Goal: Use online tool/utility

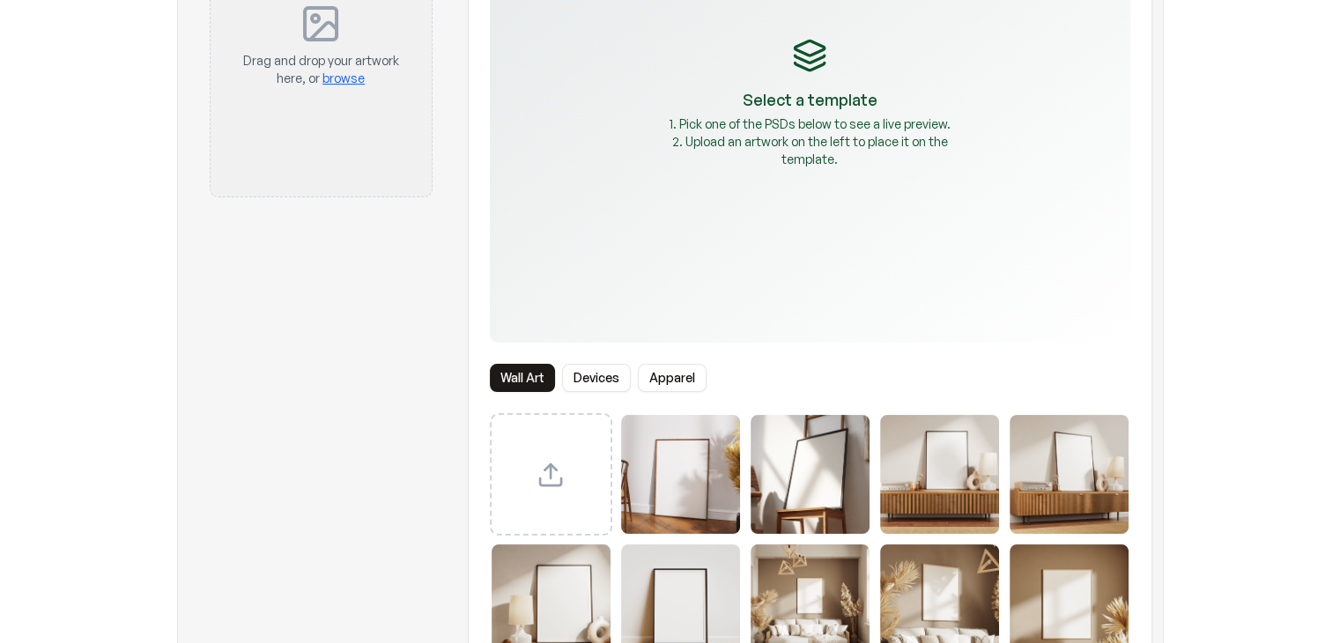
scroll to position [264, 0]
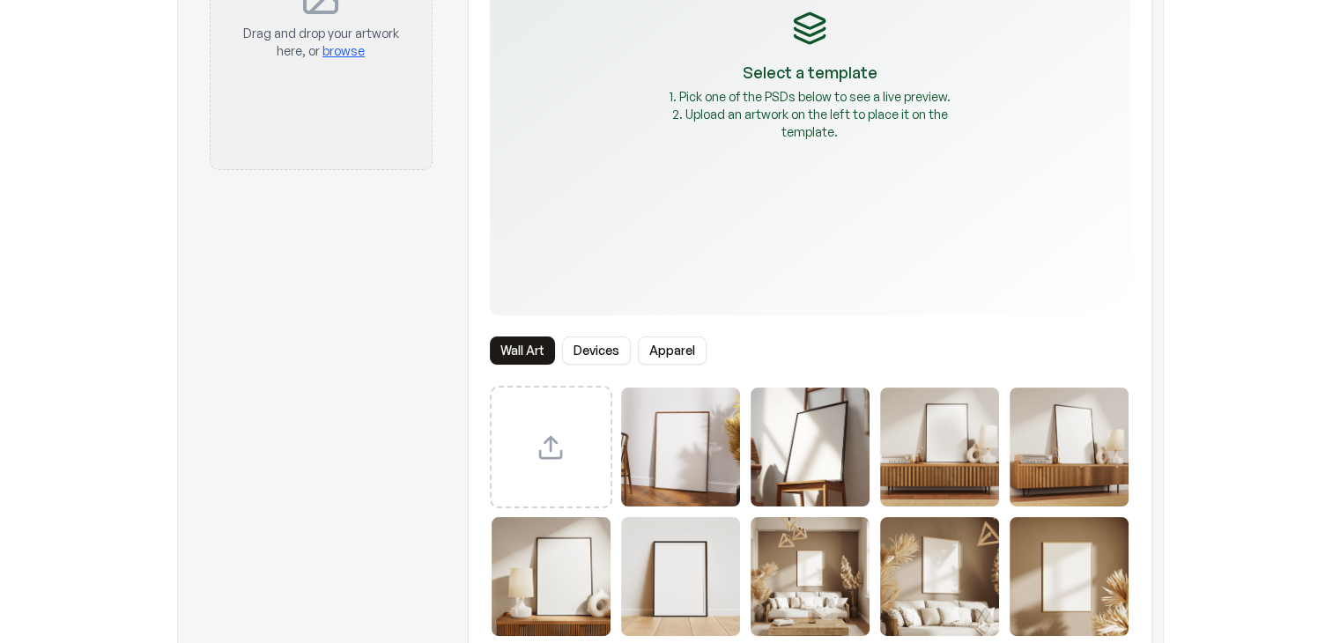
click at [666, 359] on button "Apparel" at bounding box center [672, 351] width 69 height 28
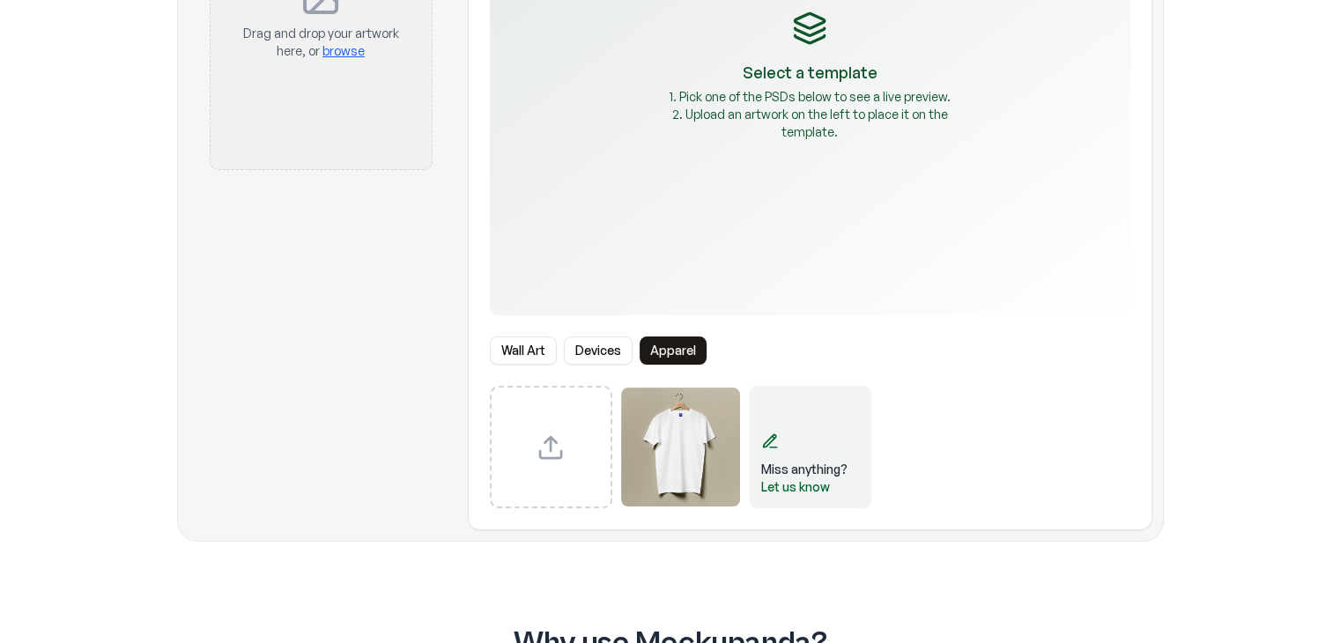
click at [606, 348] on button "Devices" at bounding box center [598, 351] width 69 height 28
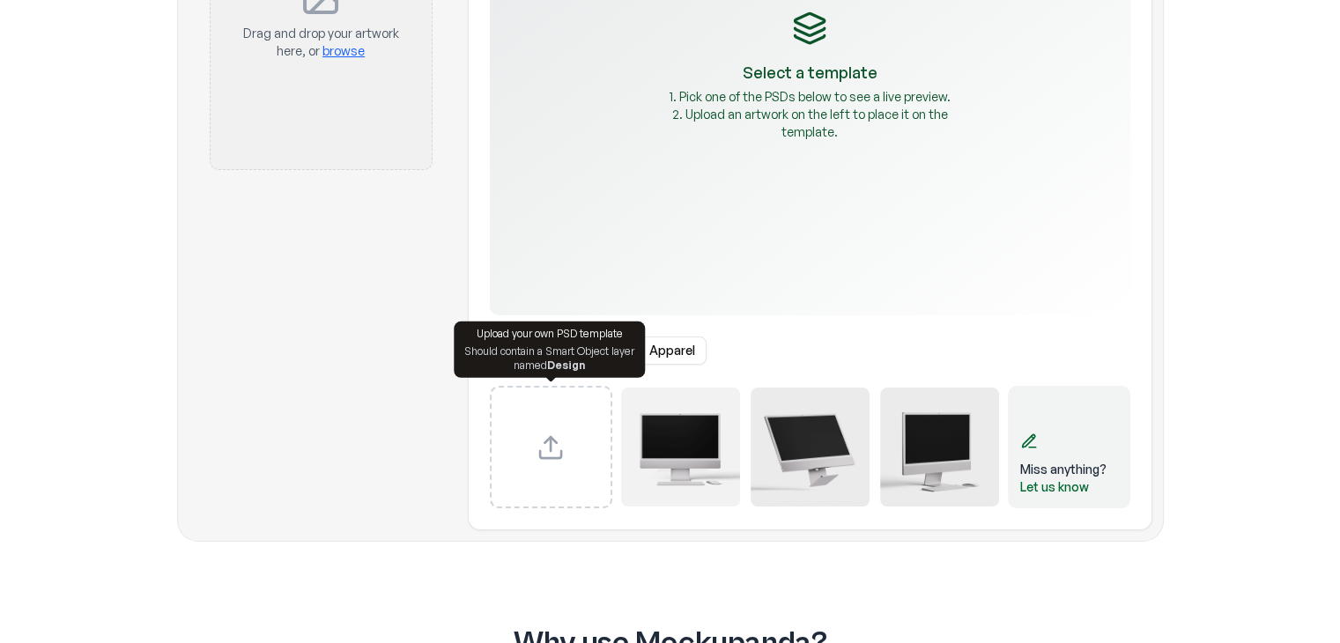
click at [190, 382] on div "Upload Artwork Drag and drop your artwork here, or browse" at bounding box center [321, 171] width 265 height 717
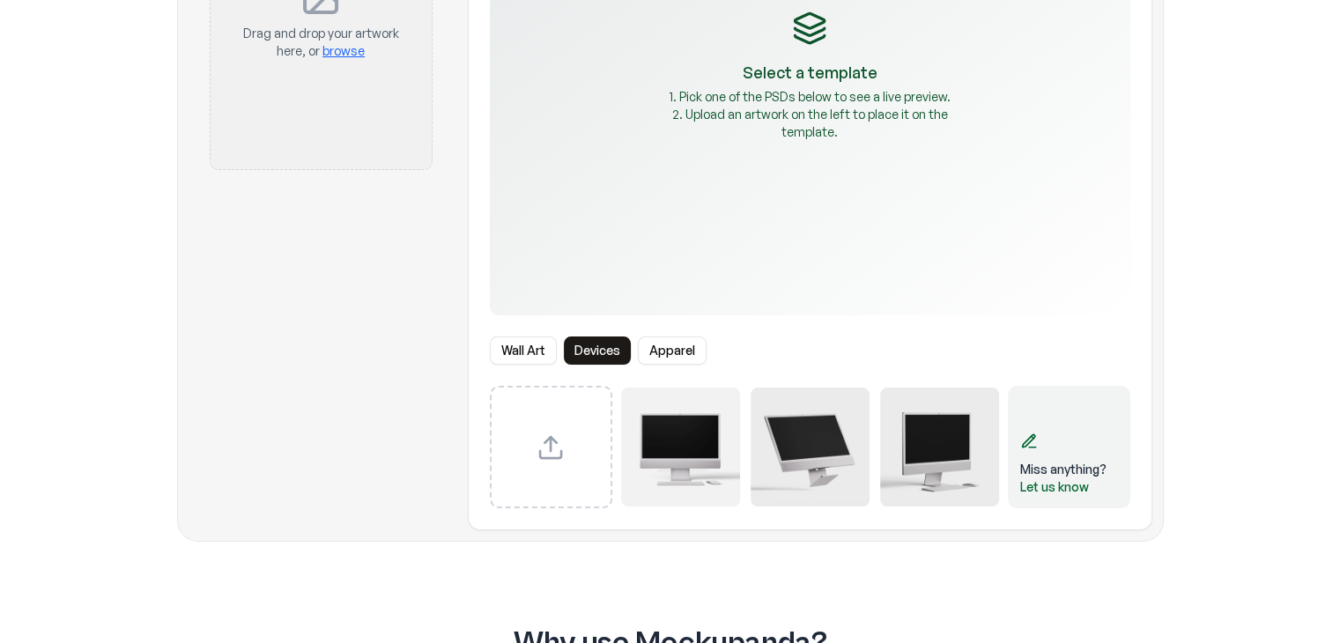
click at [523, 342] on button "Wall Art" at bounding box center [523, 351] width 67 height 28
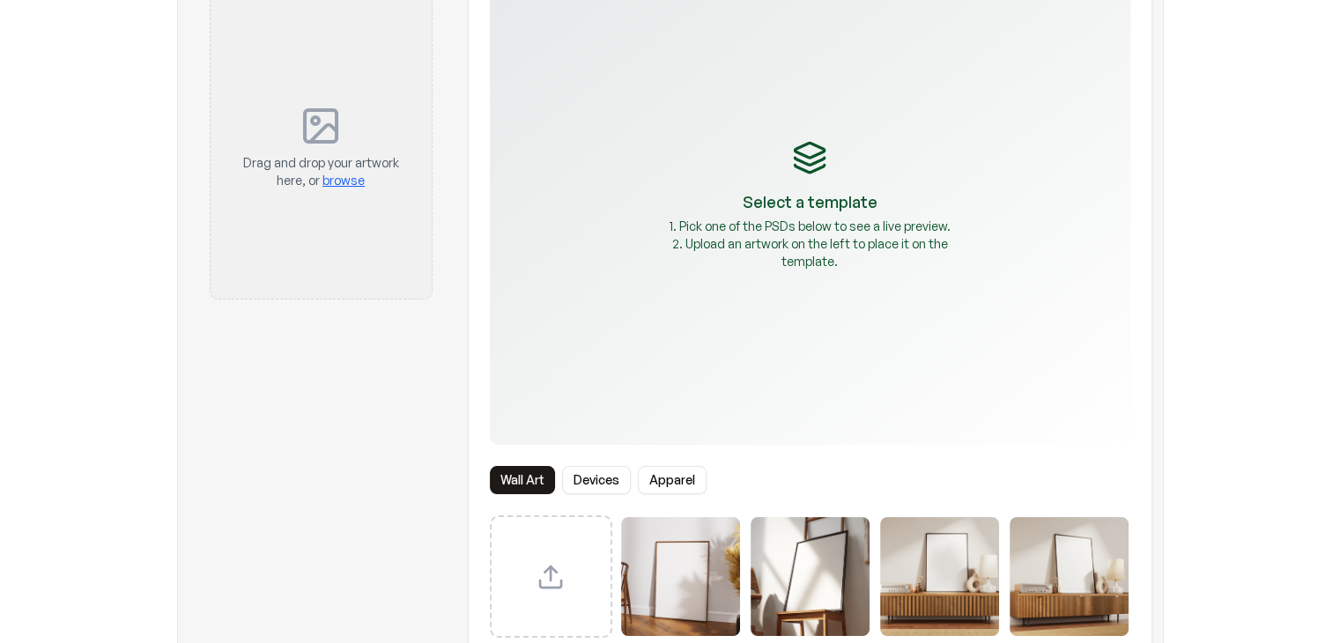
scroll to position [176, 0]
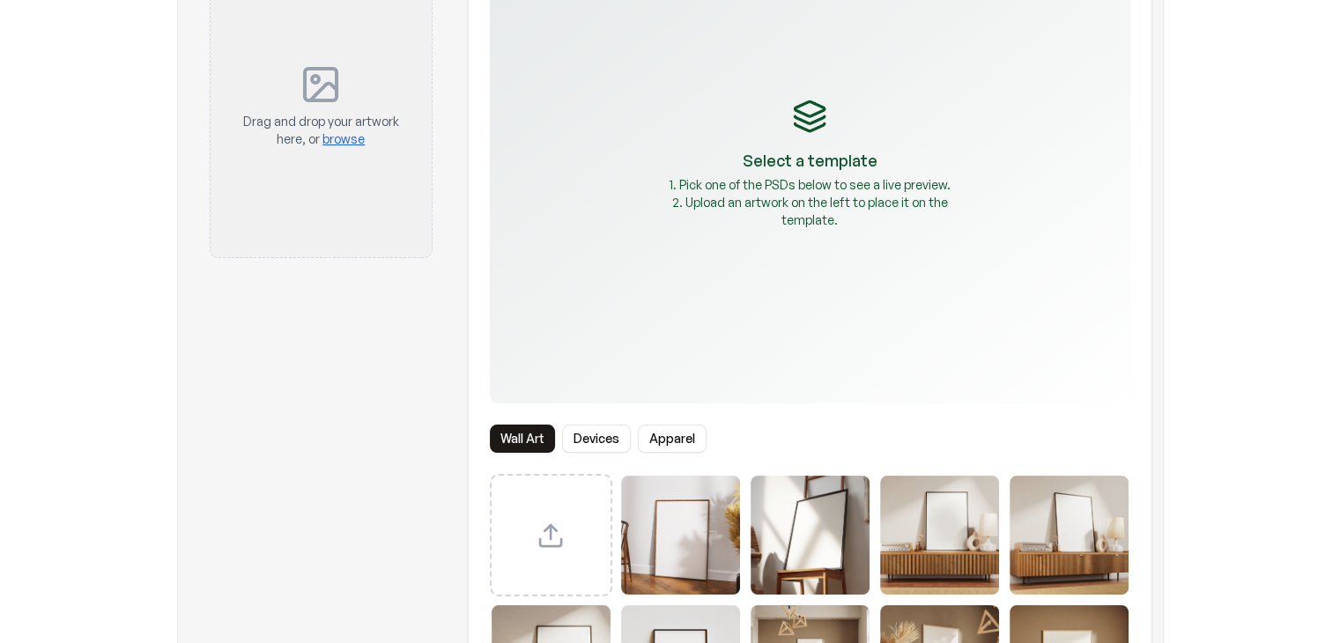
click at [678, 522] on img "Select template Framed Poster" at bounding box center [680, 535] width 119 height 119
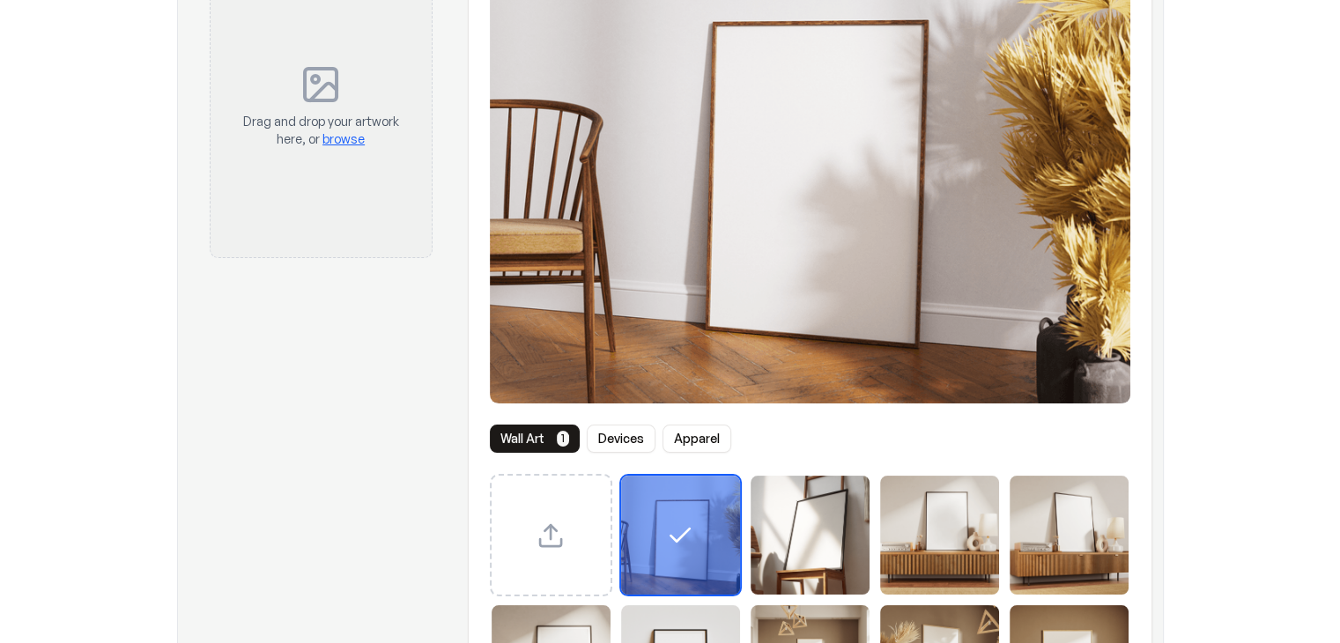
click at [797, 524] on img "Select template Framed Poster 2" at bounding box center [810, 535] width 119 height 119
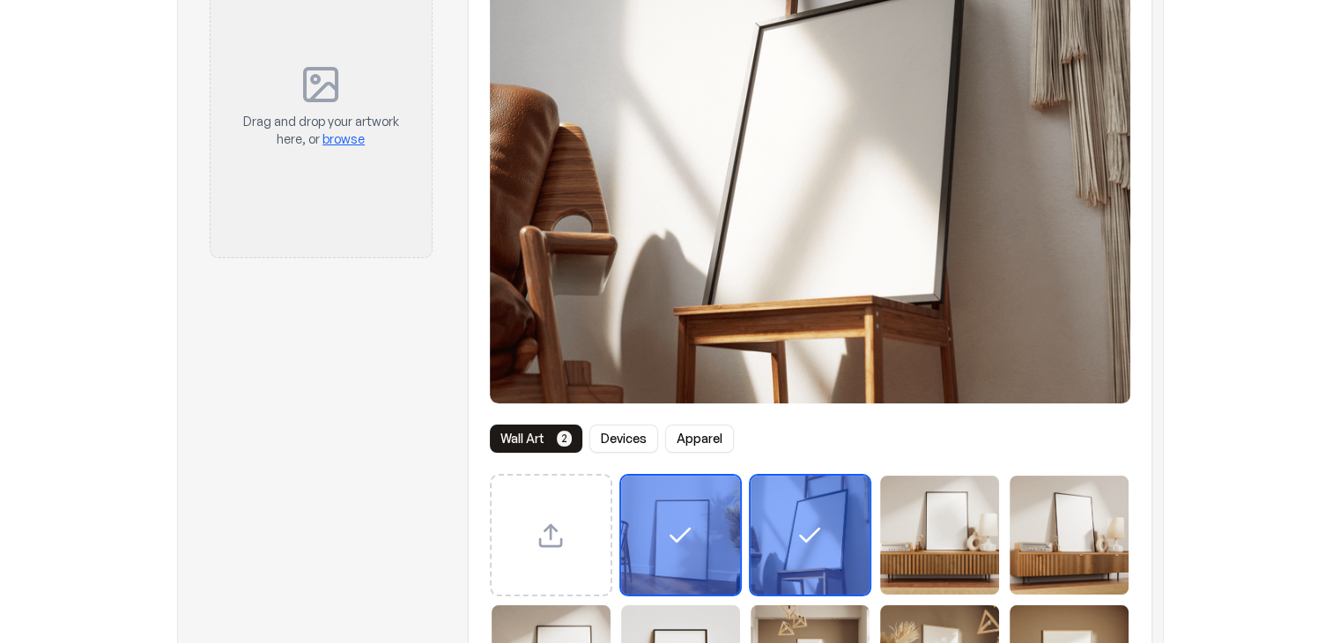
click at [916, 510] on img "Select template Framed Poster 3" at bounding box center [939, 535] width 119 height 119
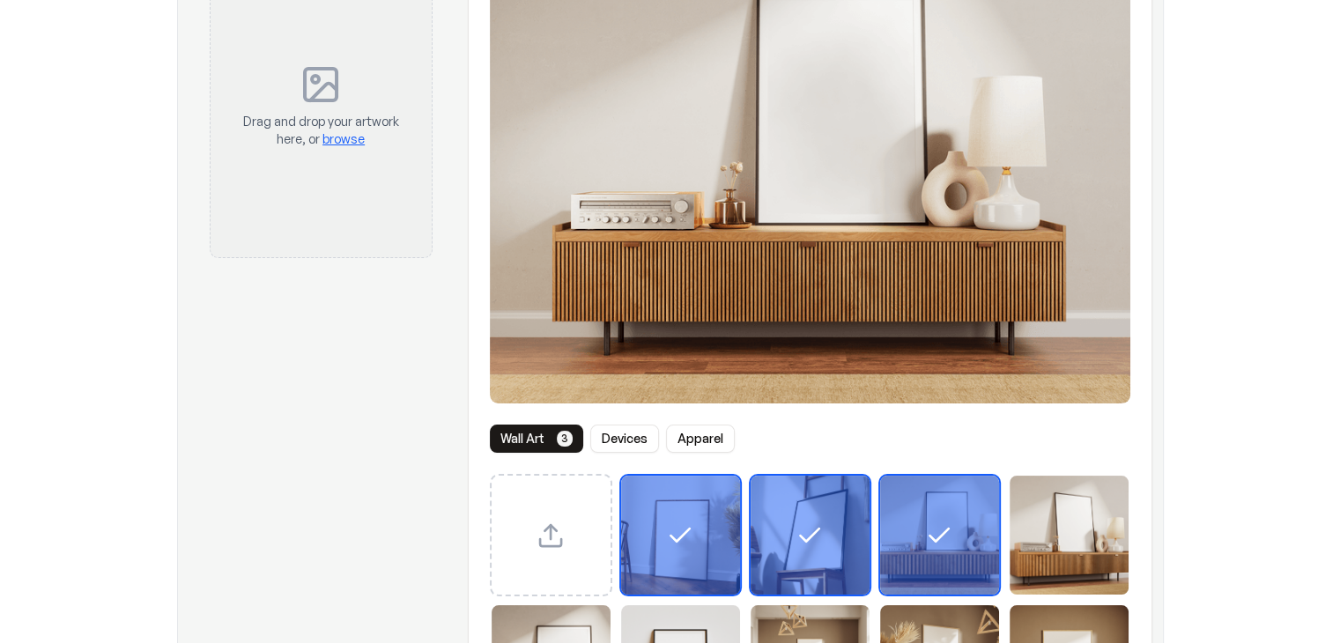
click at [1068, 524] on img "Select template Framed Poster 4" at bounding box center [1069, 535] width 119 height 119
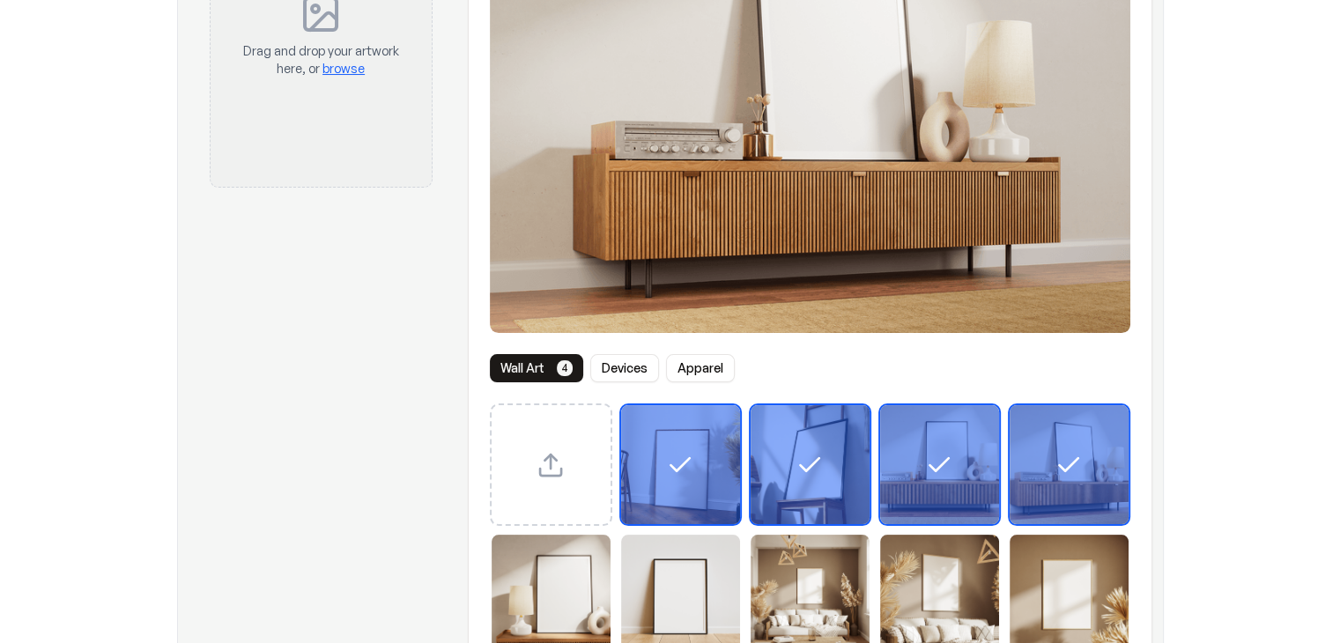
scroll to position [352, 0]
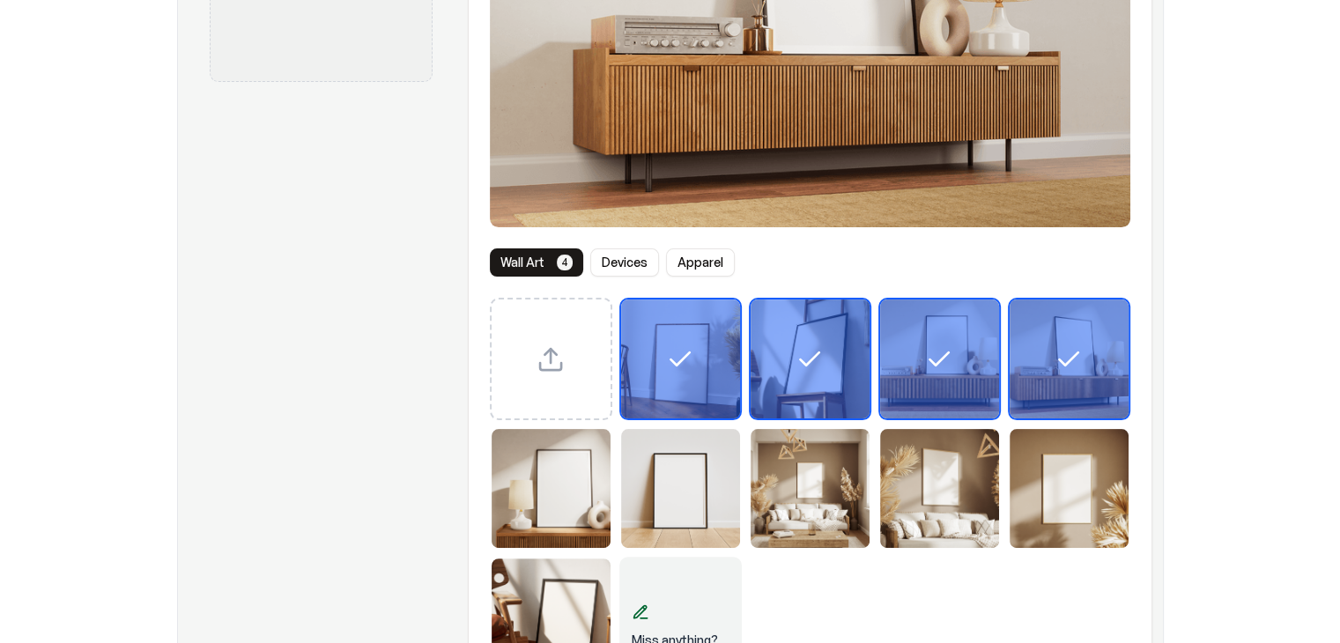
click at [1084, 501] on img "Select template Framed Poster 9" at bounding box center [1069, 488] width 119 height 119
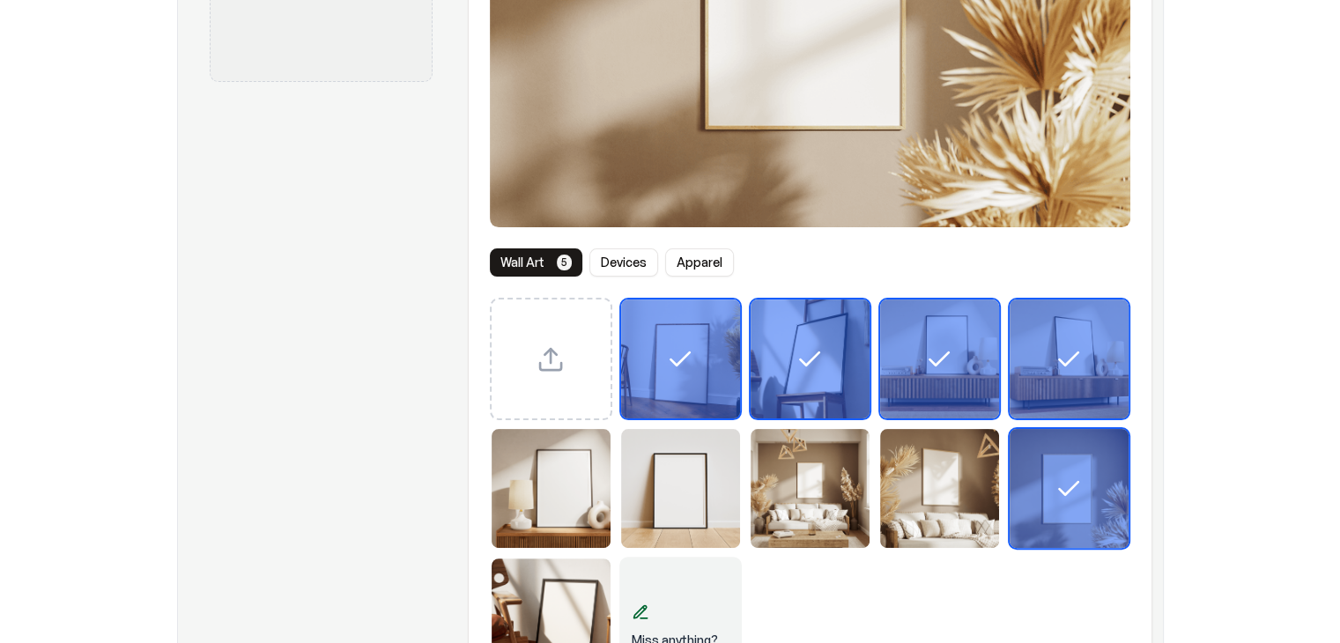
click at [902, 523] on img "Select template Framed Poster 8" at bounding box center [939, 488] width 119 height 119
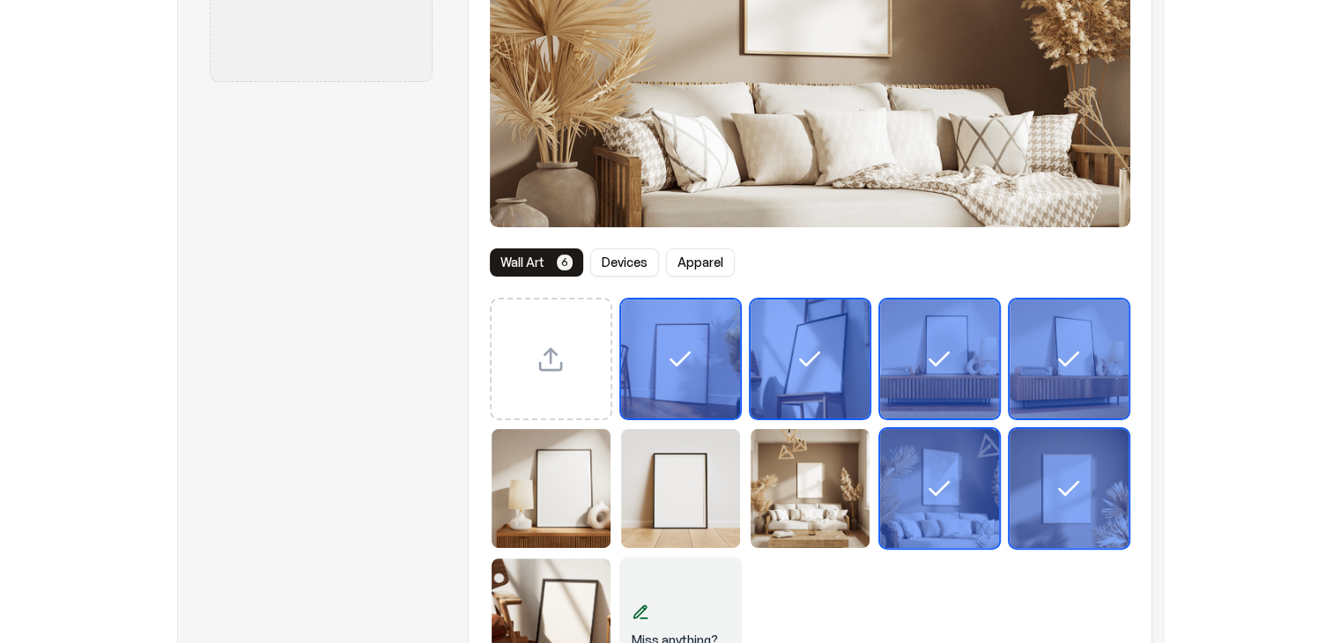
click at [789, 519] on img "Select template Framed Poster 7" at bounding box center [810, 488] width 119 height 119
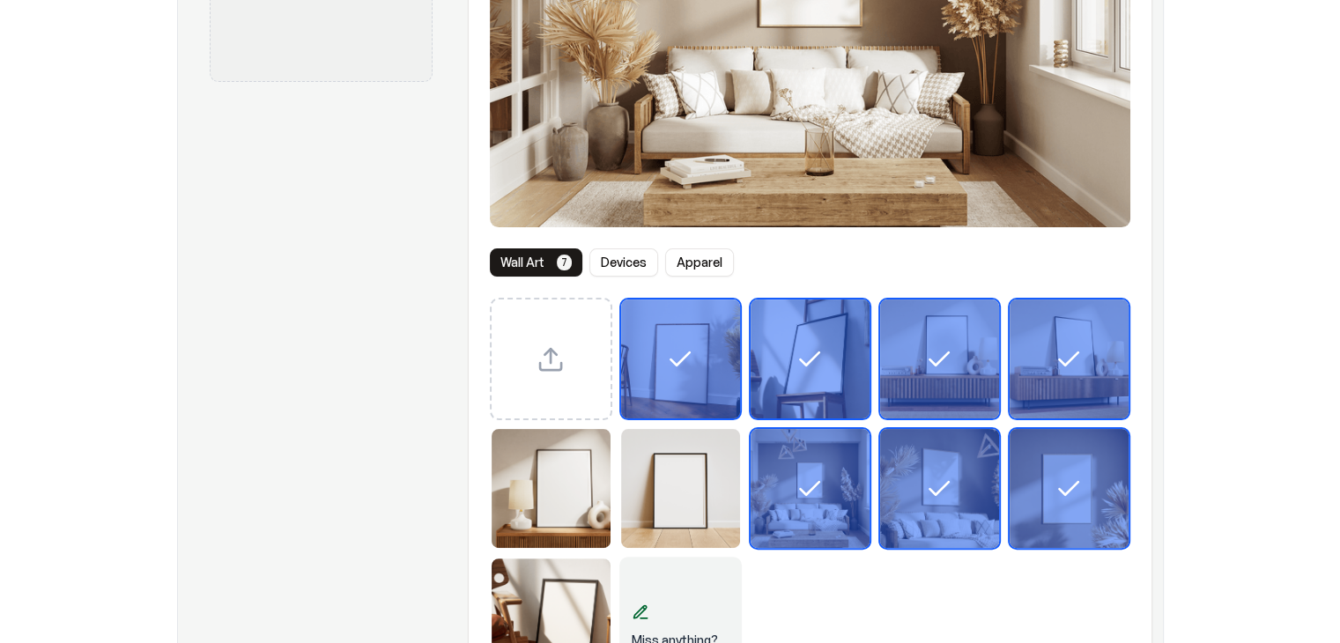
click at [688, 527] on img "Select template Framed Poster 6" at bounding box center [680, 488] width 119 height 119
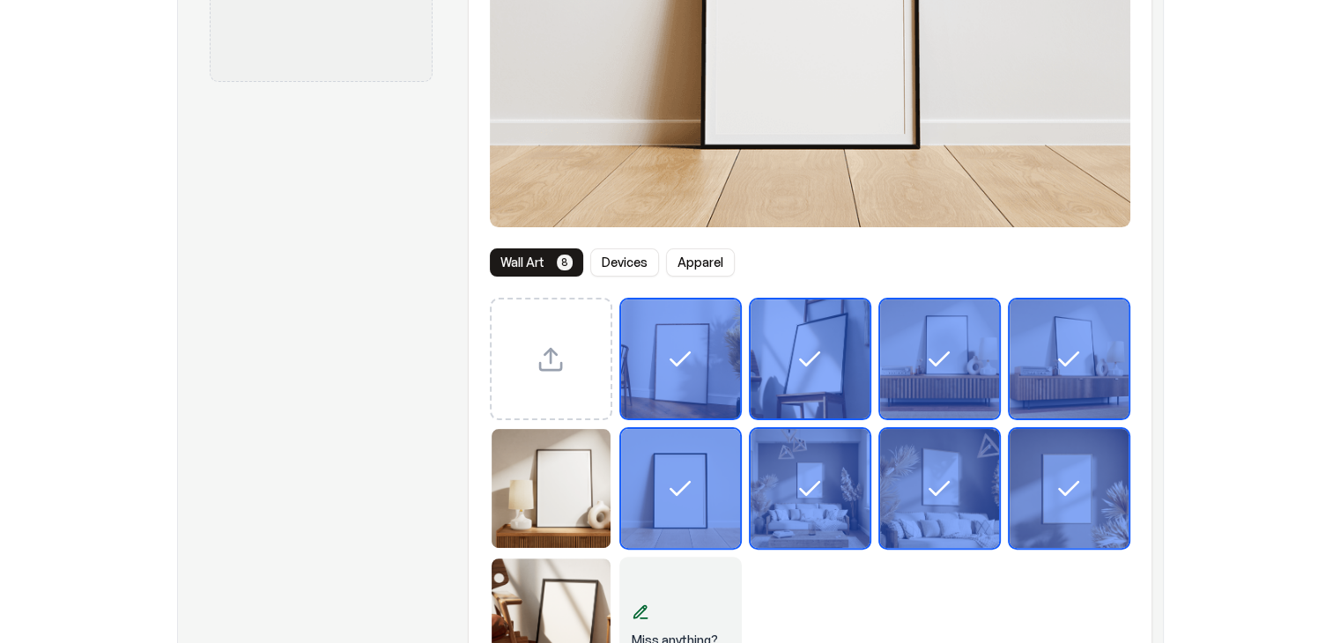
click at [530, 506] on img "Select template Framed Poster 5" at bounding box center [551, 488] width 119 height 119
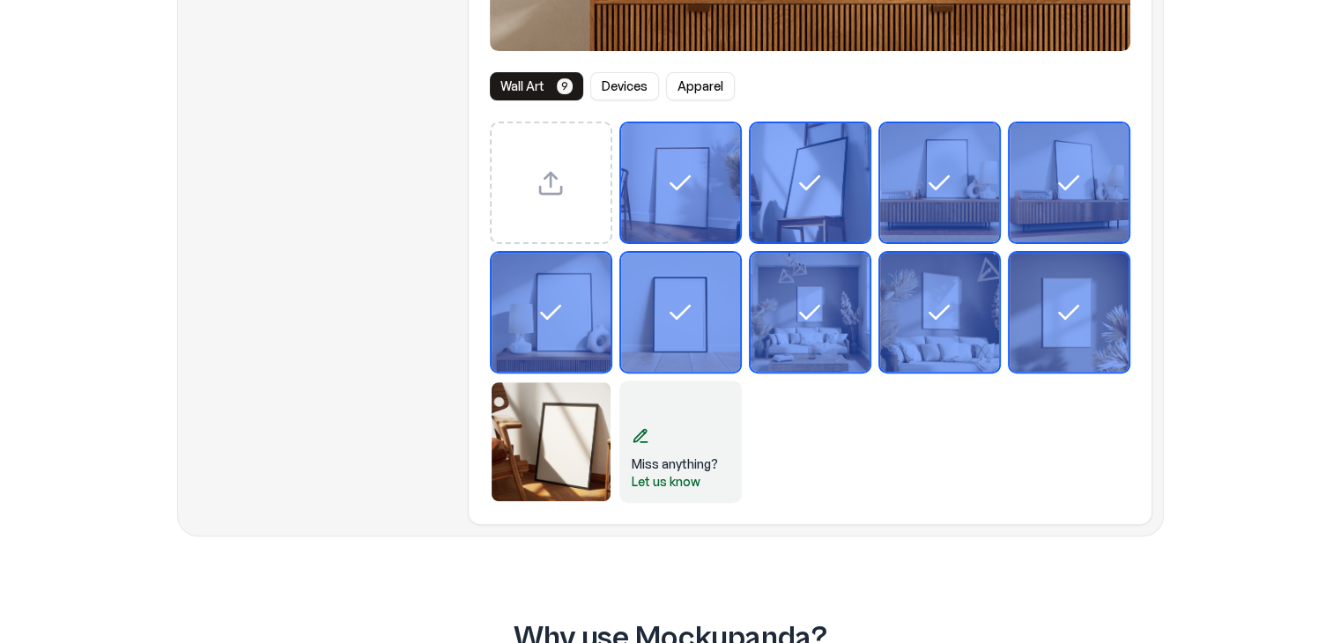
click at [541, 485] on img "Select template Framed Poster 10" at bounding box center [551, 441] width 119 height 119
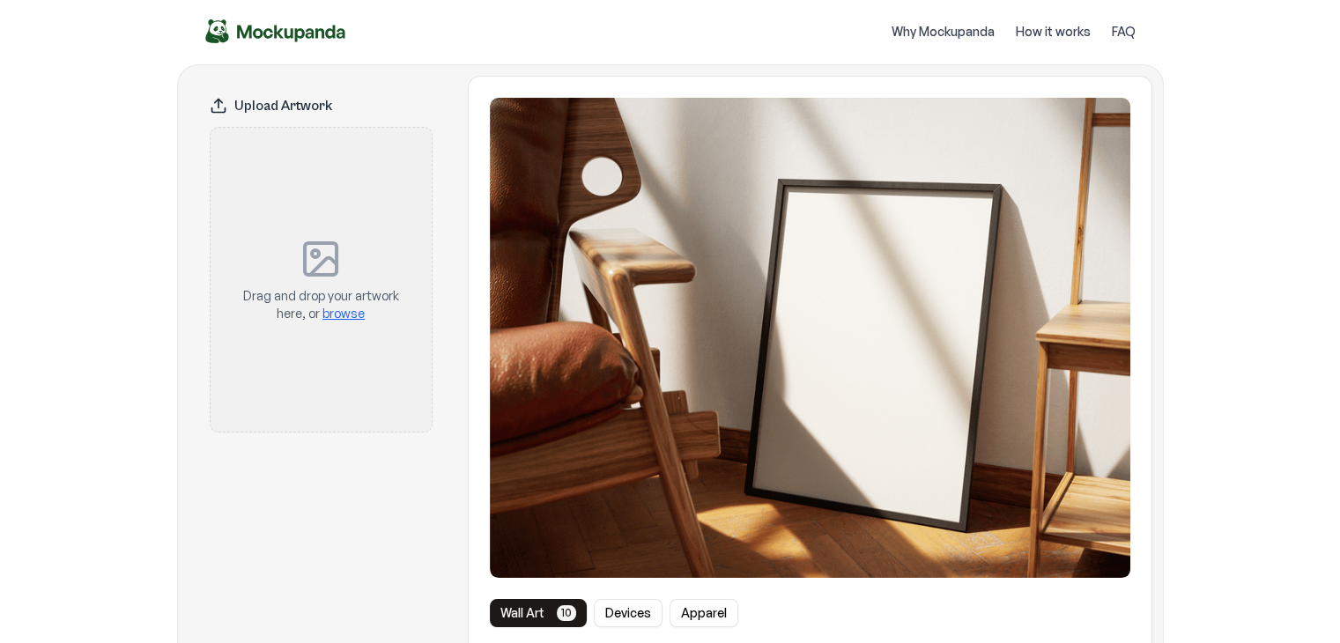
scroll to position [0, 0]
